Goal: Transaction & Acquisition: Purchase product/service

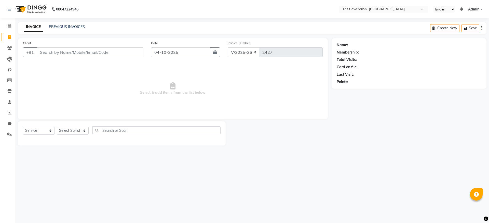
select select "7844"
select select "service"
click at [48, 51] on input "Client" at bounding box center [90, 52] width 107 height 10
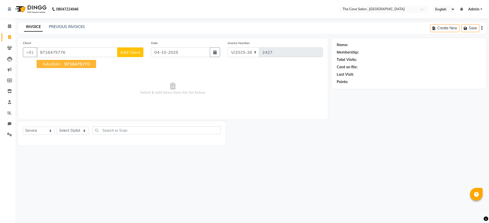
type input "9716475776"
click at [83, 65] on span "971647577" at bounding box center [75, 63] width 23 height 5
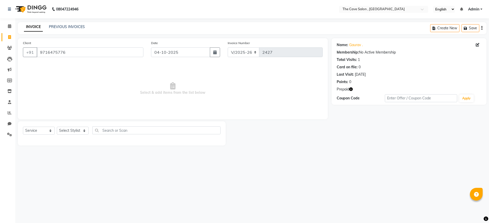
click at [352, 88] on icon "button" at bounding box center [351, 89] width 4 height 4
click at [368, 158] on div "08047224946 Select Location × The Cave Salon , Faridabad English ENGLISH Españo…" at bounding box center [244, 111] width 489 height 223
click at [79, 128] on select "Select Stylist Aarif Anil Ankush Anup bharti danish karan Mamta Manager Neer Pr…" at bounding box center [73, 131] width 32 height 8
select select "87554"
click at [57, 127] on select "Select Stylist Aarif Anil Ankush Anup bharti danish karan Mamta Manager Neer Pr…" at bounding box center [73, 131] width 32 height 8
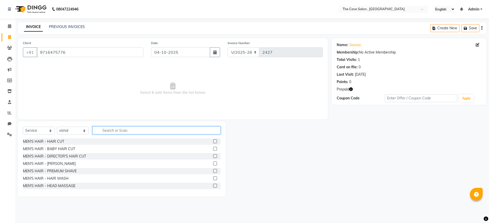
click at [106, 129] on input "text" at bounding box center [157, 130] width 128 height 8
type input "HEAD"
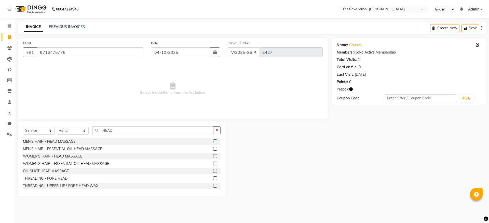
click at [213, 140] on label at bounding box center [215, 141] width 4 height 4
click at [213, 140] on input "checkbox" at bounding box center [214, 141] width 3 height 3
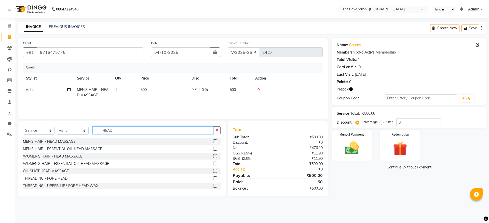
checkbox input "false"
click at [162, 130] on input "HEAD" at bounding box center [153, 130] width 121 height 8
type input "H"
type input "WASH"
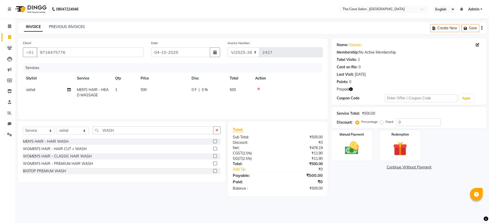
click at [214, 140] on label at bounding box center [215, 141] width 4 height 4
click at [214, 140] on input "checkbox" at bounding box center [214, 141] width 3 height 3
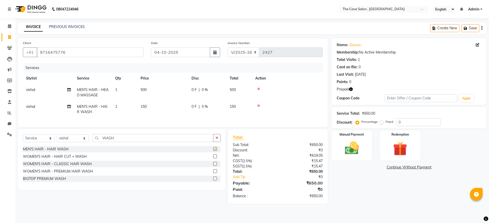
checkbox input "false"
click at [59, 141] on select "Select Stylist Aarif Anil Ankush Anup bharti danish karan Mamta Manager Neer Pr…" at bounding box center [73, 138] width 32 height 8
select select "70261"
click at [57, 138] on select "Select Stylist Aarif Anil Ankush Anup bharti danish karan Mamta Manager Neer Pr…" at bounding box center [73, 138] width 32 height 8
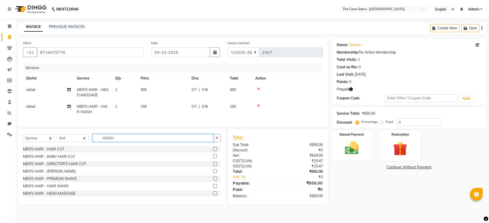
click at [130, 142] on input "WASH" at bounding box center [153, 138] width 121 height 8
type input "W"
type input "STYLIN"
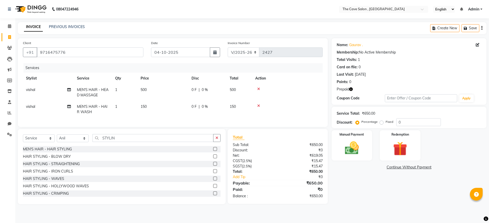
click at [213, 151] on label at bounding box center [215, 149] width 4 height 4
click at [213, 151] on input "checkbox" at bounding box center [214, 149] width 3 height 3
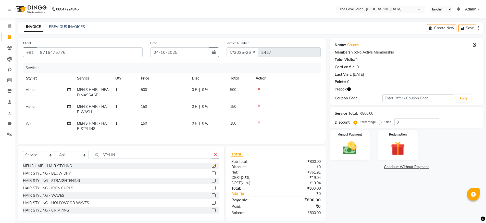
checkbox input "false"
click at [389, 140] on img at bounding box center [397, 149] width 23 height 18
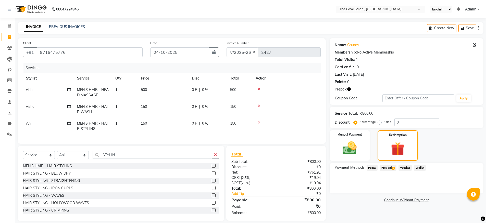
click at [386, 165] on span "Prepaid 1" at bounding box center [387, 168] width 17 height 6
click at [462, 188] on button "Add" at bounding box center [465, 188] width 19 height 9
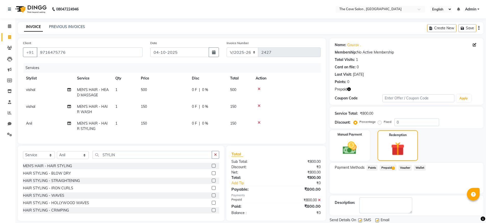
scroll to position [17, 0]
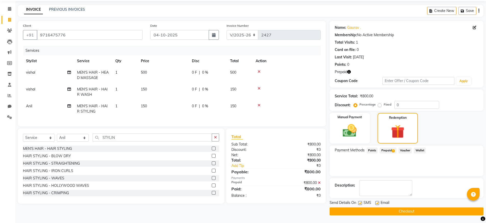
click at [419, 212] on button "Checkout" at bounding box center [406, 211] width 154 height 8
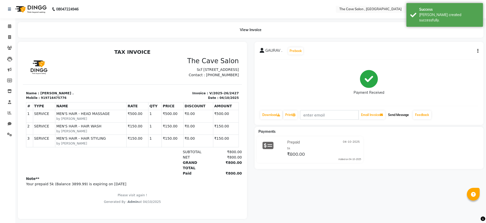
click at [403, 112] on button "Send Message" at bounding box center [398, 115] width 25 height 9
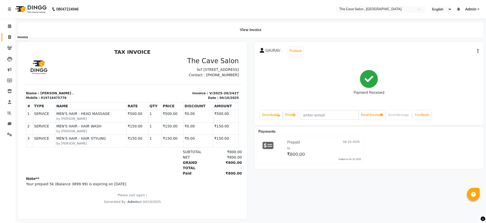
click at [11, 37] on icon at bounding box center [9, 37] width 3 height 4
select select "service"
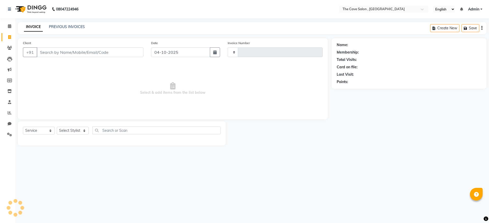
type input "2428"
select select "7844"
click at [74, 24] on link "PREVIOUS INVOICES" at bounding box center [67, 26] width 36 height 5
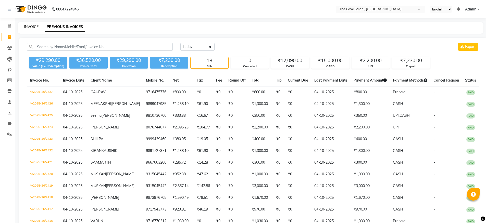
click at [31, 28] on link "INVOICE" at bounding box center [31, 26] width 15 height 5
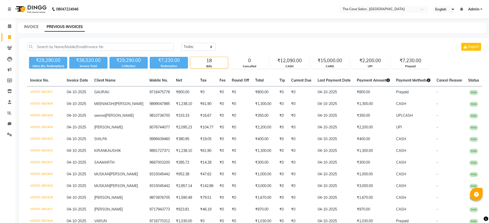
select select "7844"
select select "service"
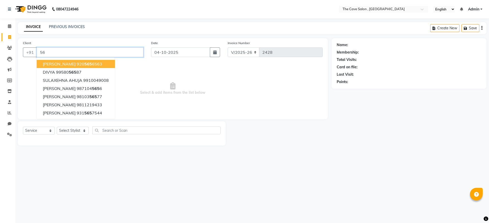
type input "5"
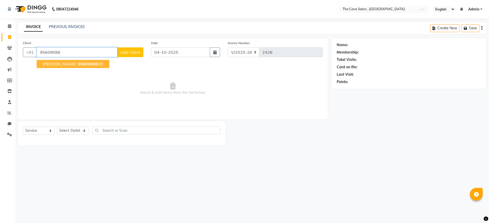
click at [66, 65] on span "AMIT RAINA" at bounding box center [59, 63] width 33 height 5
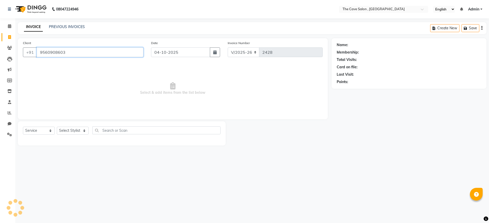
type input "9560908603"
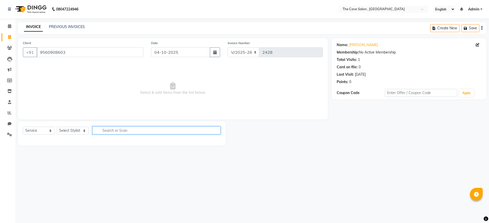
click at [130, 131] on input "text" at bounding box center [157, 130] width 128 height 8
click at [84, 128] on select "Select Stylist Aarif Anil Ankush Anup bharti danish karan Mamta Manager Neer Pr…" at bounding box center [73, 131] width 32 height 8
select select "70259"
click at [57, 127] on select "Select Stylist Aarif Anil Ankush Anup bharti danish karan Mamta Manager Neer Pr…" at bounding box center [73, 131] width 32 height 8
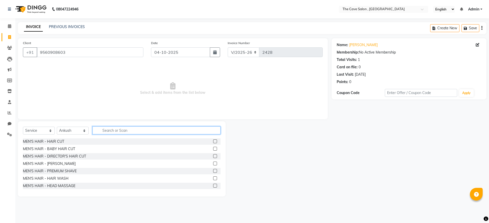
click at [102, 131] on input "text" at bounding box center [157, 130] width 128 height 8
click at [213, 140] on label at bounding box center [215, 141] width 4 height 4
click at [213, 140] on input "checkbox" at bounding box center [214, 141] width 3 height 3
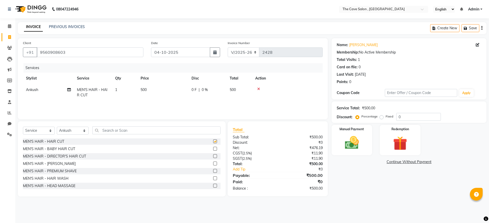
checkbox input "false"
click at [401, 116] on input "0" at bounding box center [419, 117] width 45 height 8
type input "0"
type input "10"
click at [351, 135] on img at bounding box center [352, 142] width 24 height 17
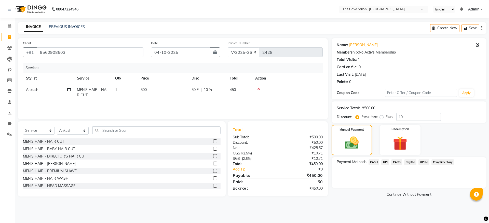
click at [387, 162] on span "UPI" at bounding box center [386, 162] width 8 height 6
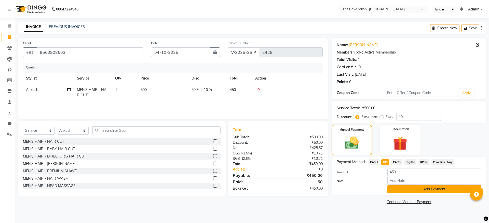
click at [427, 191] on button "Add Payment" at bounding box center [435, 189] width 94 height 8
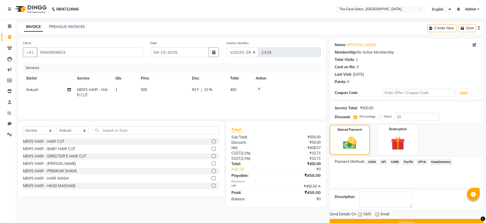
click at [423, 220] on button "Checkout" at bounding box center [406, 223] width 154 height 8
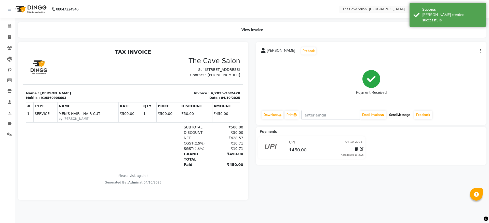
click at [409, 113] on button "Send Message" at bounding box center [399, 115] width 25 height 9
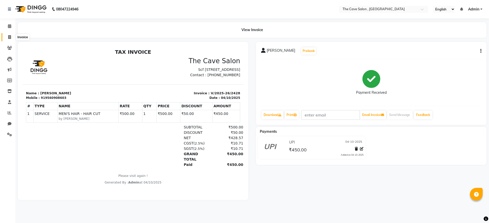
click at [8, 39] on icon at bounding box center [9, 37] width 3 height 4
select select "7844"
select select "service"
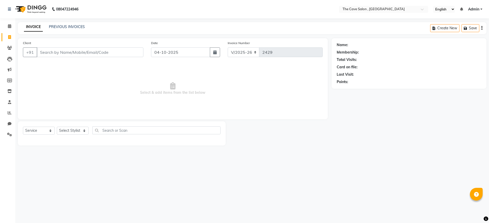
click at [54, 51] on input "Client" at bounding box center [90, 52] width 107 height 10
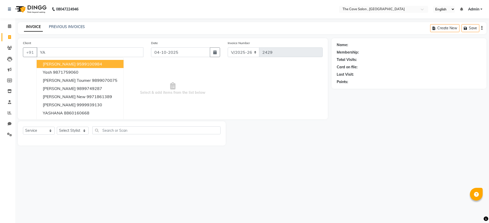
type input "Y"
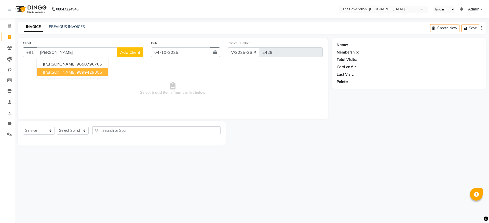
click at [79, 71] on ngb-highlight "9899429056" at bounding box center [89, 72] width 25 height 5
type input "9899429056"
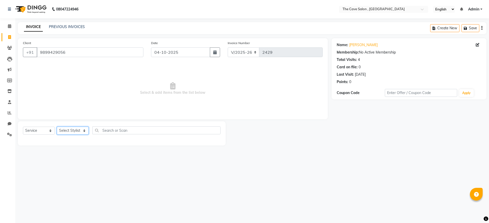
click at [85, 130] on select "Select Stylist Aarif Anil Ankush Anup bharti danish karan Mamta Manager Neer Pr…" at bounding box center [73, 131] width 32 height 8
click at [362, 45] on link "Mrs Gera" at bounding box center [363, 44] width 29 height 5
click at [80, 53] on input "9899429056" at bounding box center [90, 52] width 107 height 10
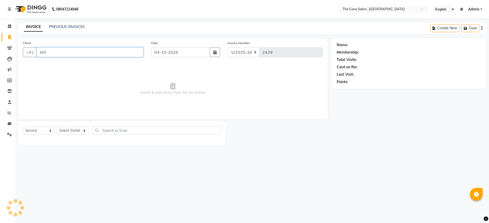
type input "M"
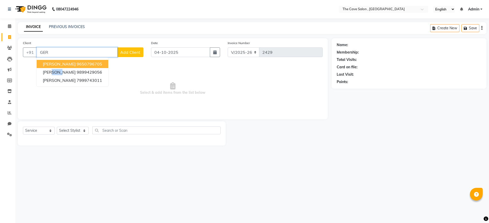
type input "GER"
click at [126, 52] on span "Add Client" at bounding box center [130, 52] width 20 height 5
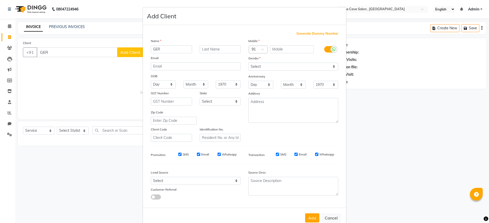
click at [176, 49] on input "GER" at bounding box center [171, 49] width 41 height 8
type input "G"
type input "YASHODA"
click at [205, 50] on input "text" at bounding box center [220, 49] width 41 height 8
type input "GERA"
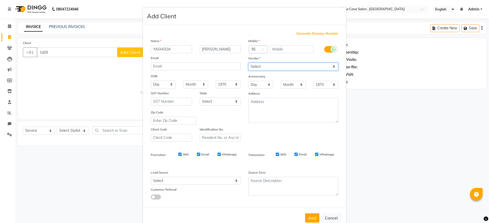
click at [287, 65] on select "Select Male Female Other Prefer Not To Say" at bounding box center [293, 67] width 90 height 8
select select "[DEMOGRAPHIC_DATA]"
click at [248, 63] on select "Select Male Female Other Prefer Not To Say" at bounding box center [293, 67] width 90 height 8
click at [310, 218] on button "Add" at bounding box center [312, 217] width 14 height 9
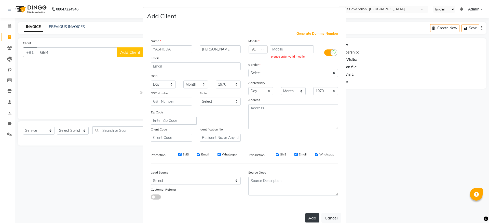
click at [309, 218] on button "Add" at bounding box center [312, 217] width 14 height 9
click at [283, 48] on input "text" at bounding box center [292, 49] width 44 height 8
click at [334, 217] on button "Cancel" at bounding box center [332, 218] width 20 height 10
select select
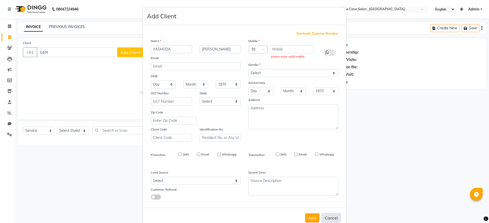
select select
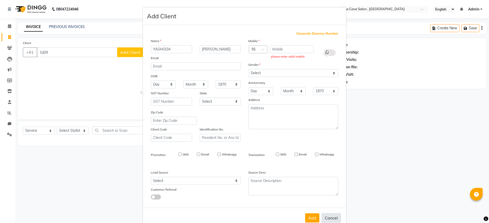
checkbox input "false"
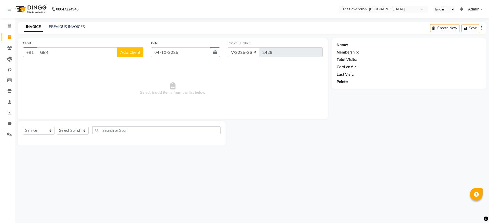
drag, startPoint x: 55, startPoint y: 46, endPoint x: 55, endPoint y: 49, distance: 2.8
click at [55, 49] on div "Client +91 GER Add Client" at bounding box center [83, 50] width 128 height 21
click at [53, 53] on input "GER" at bounding box center [77, 52] width 81 height 10
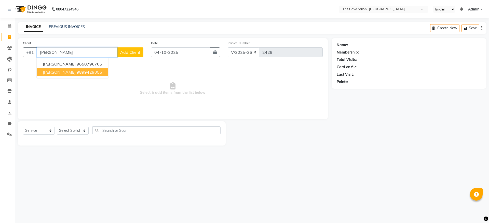
click at [77, 71] on ngb-highlight "9899429056" at bounding box center [89, 72] width 25 height 5
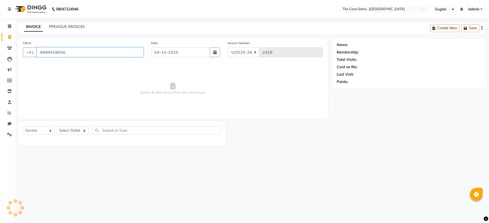
type input "9899429056"
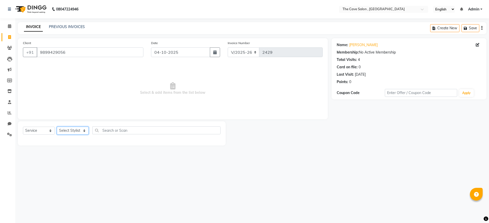
click at [81, 129] on select "Select Stylist Aarif Anil Ankush Anup bharti danish karan Mamta Manager Neer Pr…" at bounding box center [73, 131] width 32 height 8
select select "87461"
click at [57, 127] on select "Select Stylist Aarif Anil Ankush Anup bharti danish karan Mamta Manager Neer Pr…" at bounding box center [73, 131] width 32 height 8
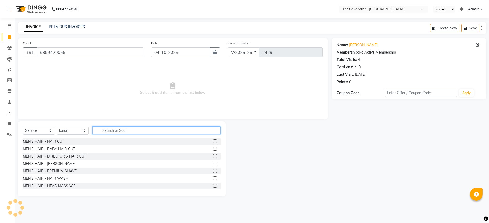
click at [109, 130] on input "text" at bounding box center [157, 130] width 128 height 8
type input "M"
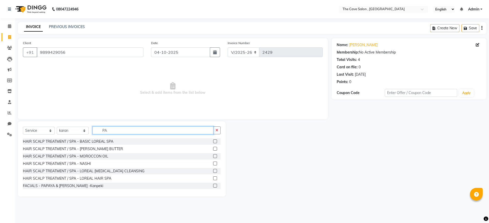
type input "P"
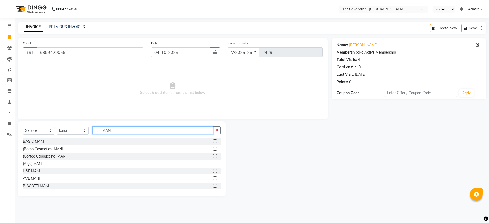
type input "MAN"
click at [213, 141] on label at bounding box center [215, 141] width 4 height 4
click at [213, 141] on input "checkbox" at bounding box center [214, 141] width 3 height 3
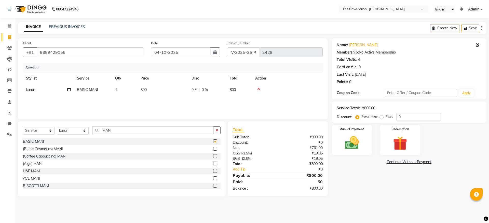
checkbox input "false"
click at [219, 130] on button "button" at bounding box center [216, 130] width 7 height 8
click at [83, 129] on select "Select Stylist Aarif Anil Ankush Anup bharti danish karan Mamta Manager Neer Pr…" at bounding box center [73, 131] width 32 height 8
click at [57, 127] on select "Select Stylist Aarif Anil Ankush Anup bharti danish karan Mamta Manager Neer Pr…" at bounding box center [73, 131] width 32 height 8
select select "70269"
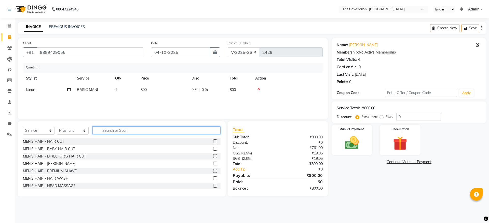
click at [109, 130] on input "text" at bounding box center [157, 130] width 128 height 8
type input "PED"
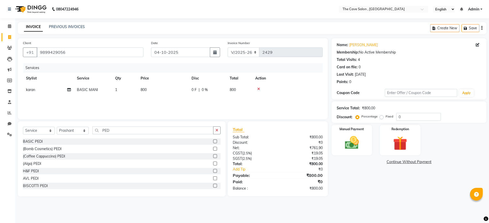
click at [213, 142] on label at bounding box center [215, 141] width 4 height 4
click at [213, 142] on input "checkbox" at bounding box center [214, 141] width 3 height 3
checkbox input "false"
click at [219, 130] on button "button" at bounding box center [216, 130] width 7 height 8
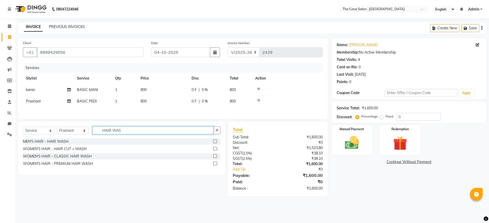
type input "HAIR WAS"
click at [96, 158] on div "WOMEN'S HAIR - CLASSIC HAIR WASH" at bounding box center [122, 156] width 198 height 6
click at [216, 156] on label at bounding box center [215, 156] width 4 height 4
click at [216, 156] on input "checkbox" at bounding box center [214, 156] width 3 height 3
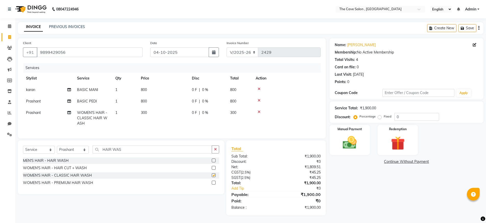
checkbox input "false"
click at [83, 154] on select "Select Stylist Aarif Anil Ankush Anup bharti danish karan Mamta Manager Neer Pr…" at bounding box center [73, 150] width 32 height 8
select select "70270"
click at [57, 150] on select "Select Stylist Aarif Anil Ankush Anup bharti danish karan Mamta Manager Neer Pr…" at bounding box center [73, 150] width 32 height 8
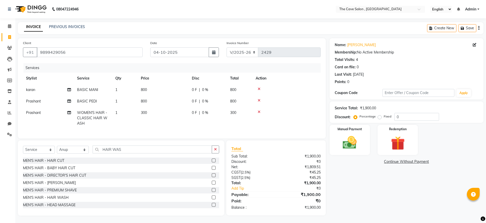
click at [39, 100] on span "Prashant" at bounding box center [33, 101] width 15 height 5
select select "70269"
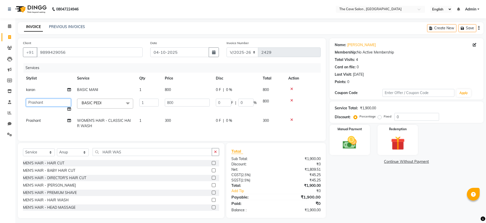
click at [48, 101] on select "Aarif Anil Ankush Anup bharti danish karan Mamta Manager Neer Prashant PRIYA Ri…" at bounding box center [48, 103] width 45 height 8
select select "70270"
click at [40, 121] on span "Prashant" at bounding box center [33, 120] width 15 height 5
select select "70269"
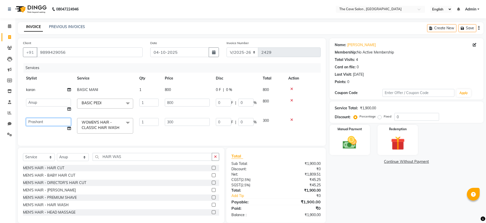
click at [40, 121] on select "Aarif Anil Ankush Anup bharti danish karan Mamta Manager Neer Prashant PRIYA Ri…" at bounding box center [48, 122] width 45 height 8
select select "70270"
click at [353, 143] on img at bounding box center [349, 142] width 23 height 17
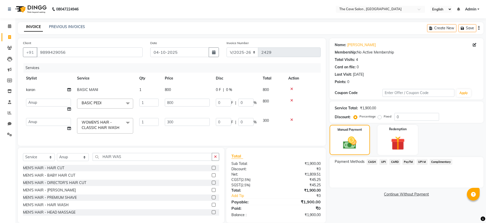
click at [374, 162] on span "CASH" at bounding box center [371, 162] width 11 height 6
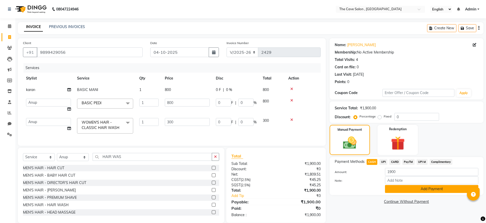
click at [437, 192] on button "Add Payment" at bounding box center [431, 189] width 93 height 8
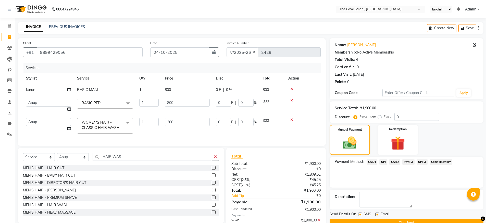
click at [421, 221] on button "Checkout" at bounding box center [406, 223] width 154 height 8
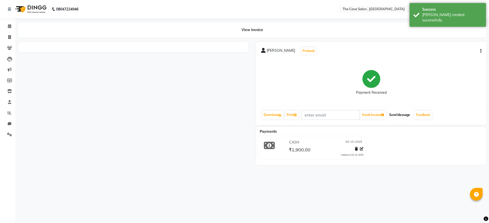
click at [402, 114] on button "Send Message" at bounding box center [399, 115] width 25 height 9
